Goal: Task Accomplishment & Management: Use online tool/utility

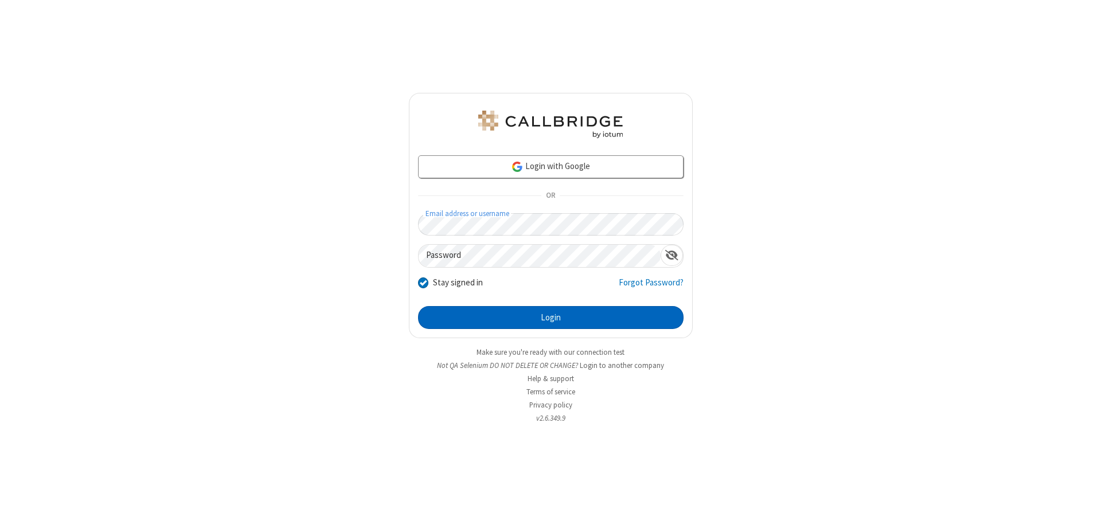
click at [551, 318] on button "Login" at bounding box center [551, 317] width 266 height 23
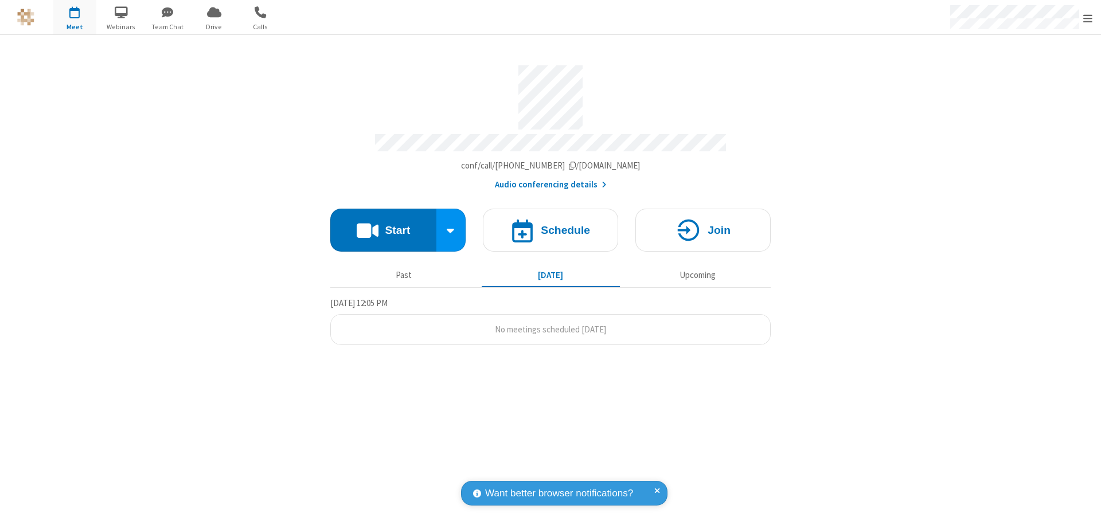
click at [383, 225] on button "Start" at bounding box center [383, 230] width 106 height 43
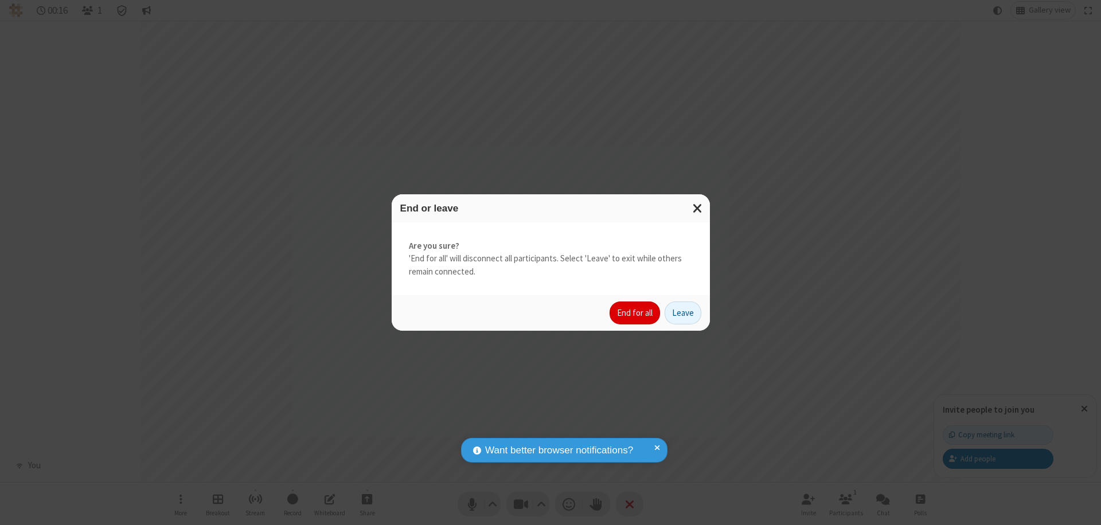
click at [635, 313] on button "End for all" at bounding box center [635, 313] width 50 height 23
